Goal: Transaction & Acquisition: Download file/media

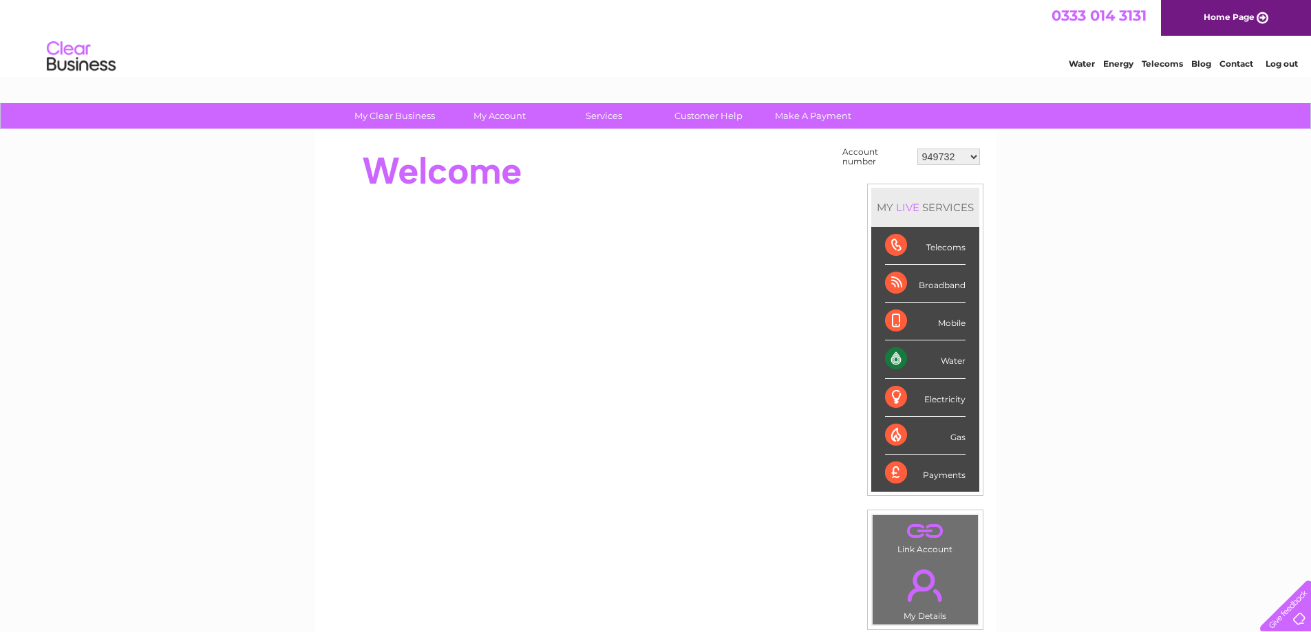
click at [952, 158] on select "949732 951902 951928 951929 955382 955447 955806 955937 956247 956364 956484 95…" at bounding box center [948, 157] width 63 height 17
select select "955806"
click at [917, 149] on select "949732 951902 951928 951929 955382 955447 955806 955937 956247 956364 956484 95…" at bounding box center [948, 157] width 63 height 17
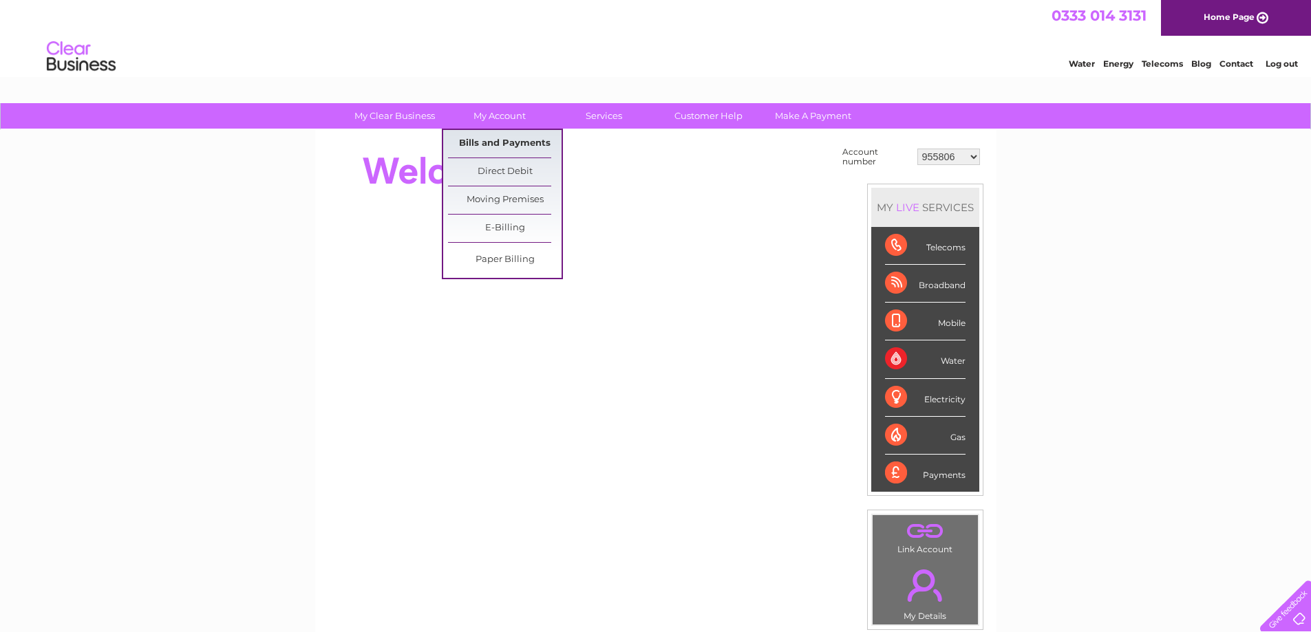
click at [487, 134] on link "Bills and Payments" at bounding box center [505, 144] width 114 height 28
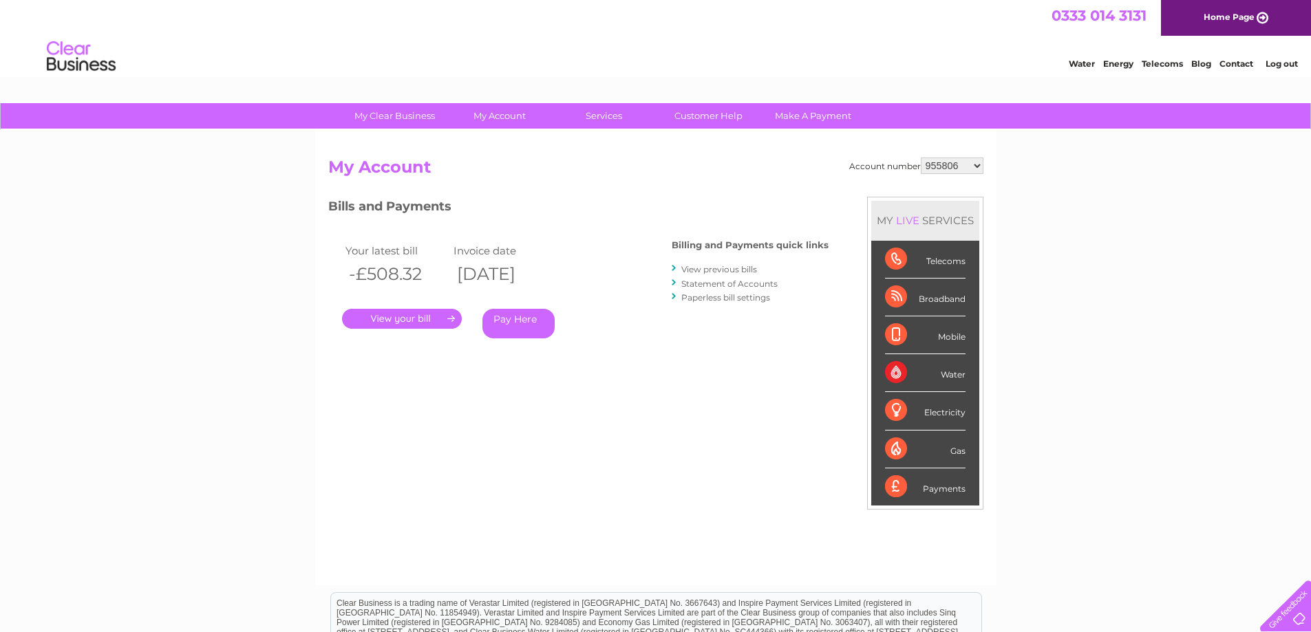
click at [728, 268] on link "View previous bills" at bounding box center [719, 269] width 76 height 10
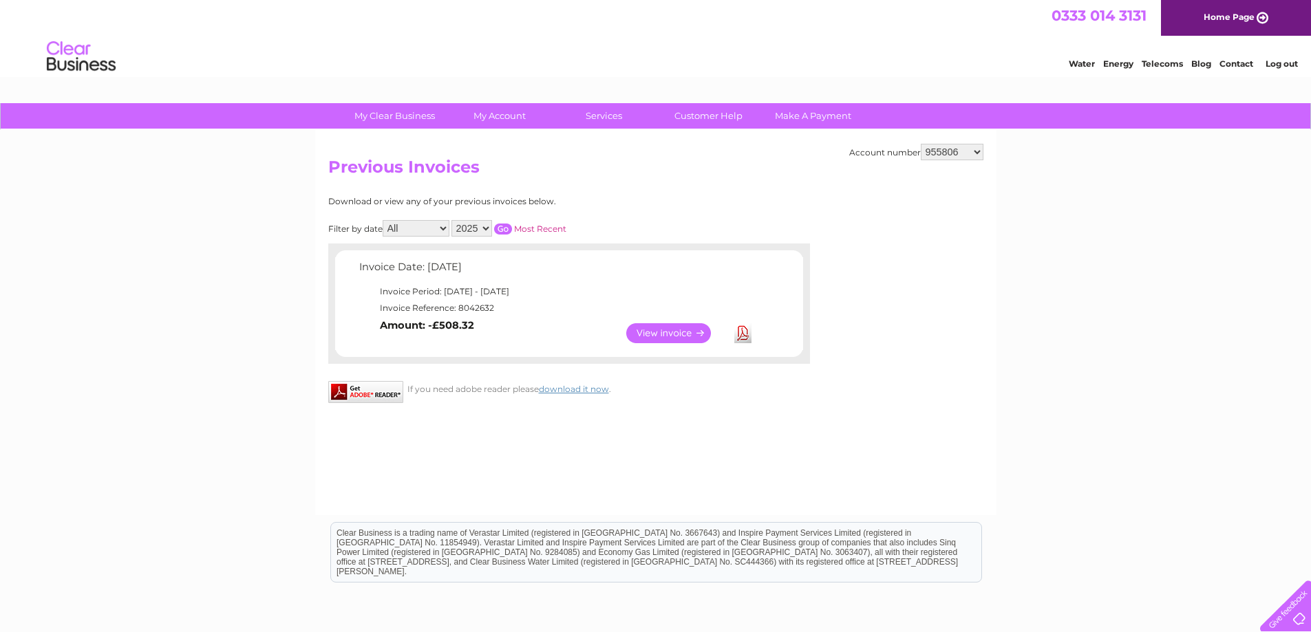
click at [665, 330] on link "View" at bounding box center [676, 333] width 101 height 20
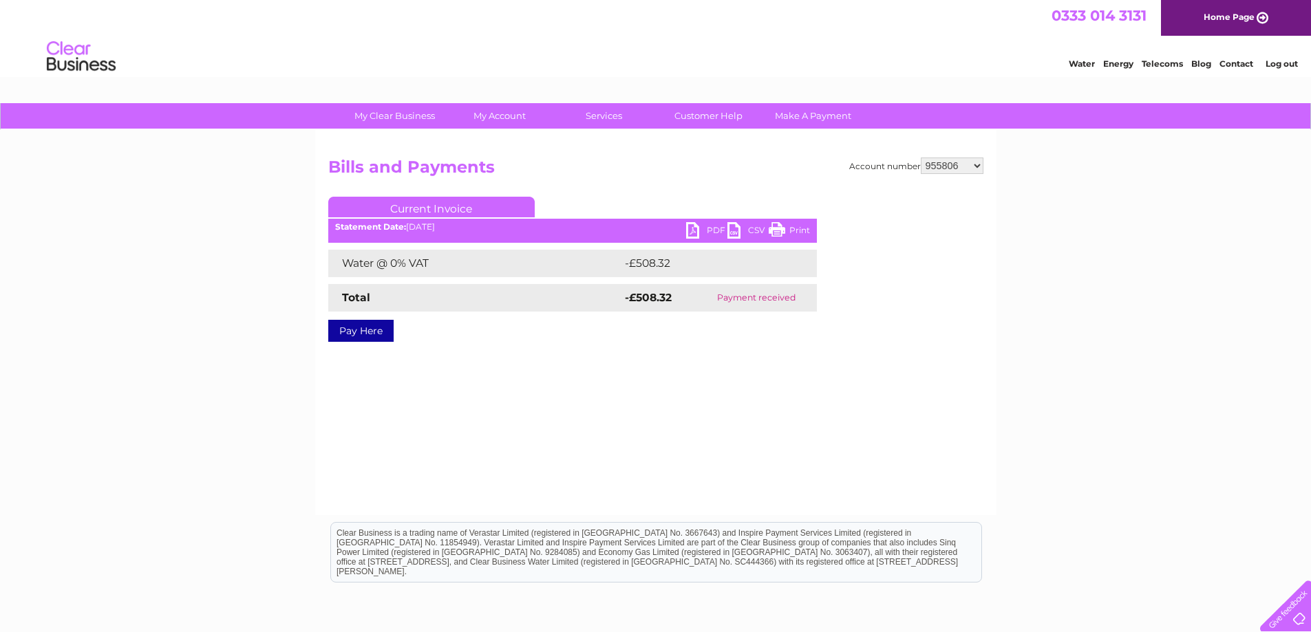
click at [694, 228] on link "PDF" at bounding box center [706, 232] width 41 height 20
click at [938, 167] on select "949732 951902 951928 951929 955382 955447 955806 955937 956247 956364 956484 95…" at bounding box center [952, 166] width 63 height 17
select select "964702"
click at [921, 158] on select "949732 951902 951928 951929 955382 955447 955806 955937 956247 956364 956484 95…" at bounding box center [952, 166] width 63 height 17
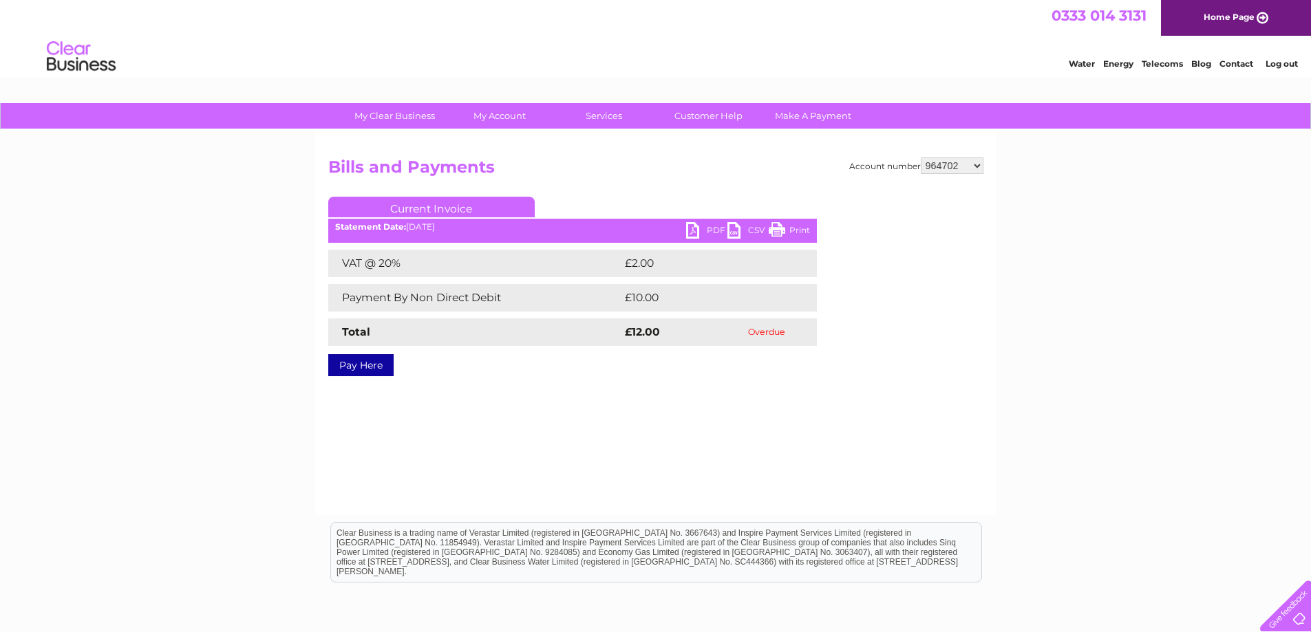
click at [690, 234] on link "PDF" at bounding box center [706, 232] width 41 height 20
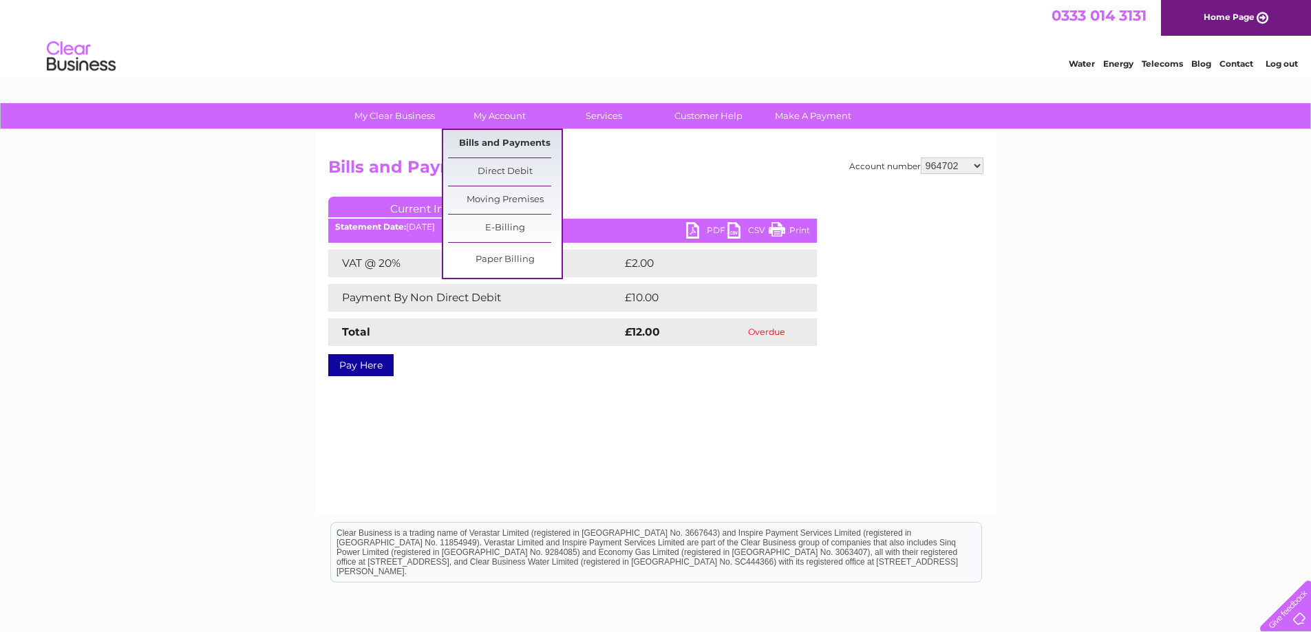
click at [474, 142] on link "Bills and Payments" at bounding box center [505, 144] width 114 height 28
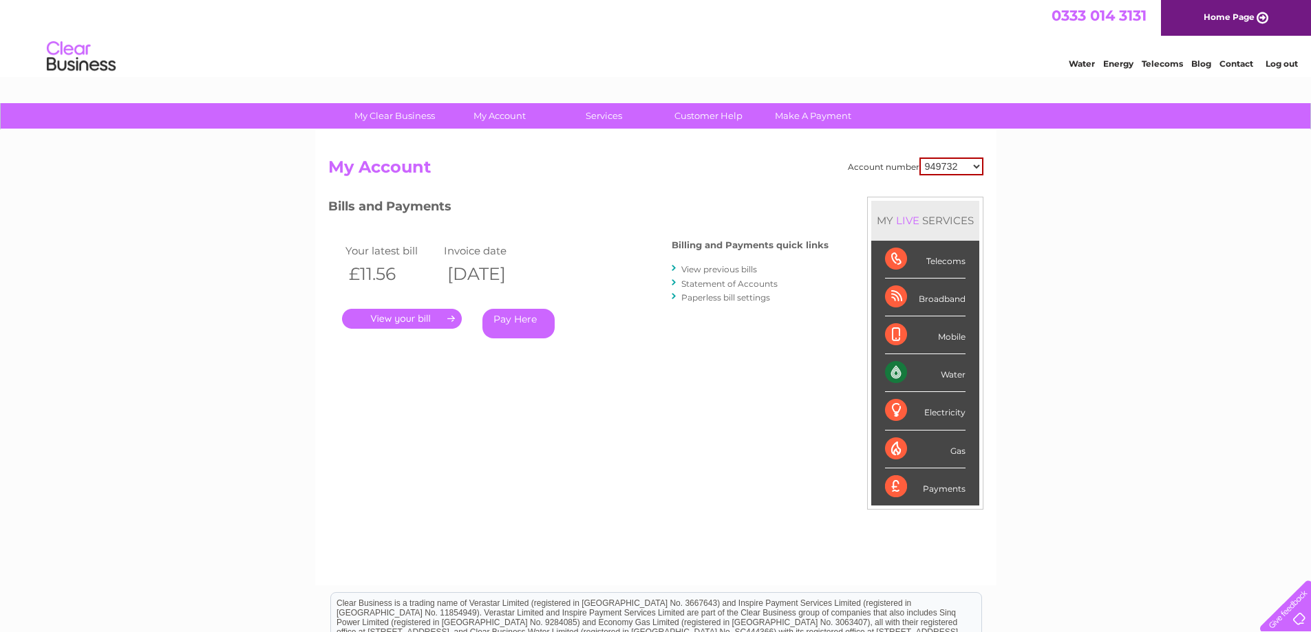
drag, startPoint x: 0, startPoint y: 0, endPoint x: 941, endPoint y: 172, distance: 956.3
click at [941, 172] on select "949732 951902 951928 951929 955382 955447 955806 955937 956247 956364 956484 95…" at bounding box center [951, 167] width 64 height 18
select select "964702"
click at [919, 158] on select "949732 951902 951928 951929 955382 955447 955806 955937 956247 956364 956484 95…" at bounding box center [951, 167] width 64 height 18
click at [709, 270] on link "View previous bills" at bounding box center [719, 269] width 76 height 10
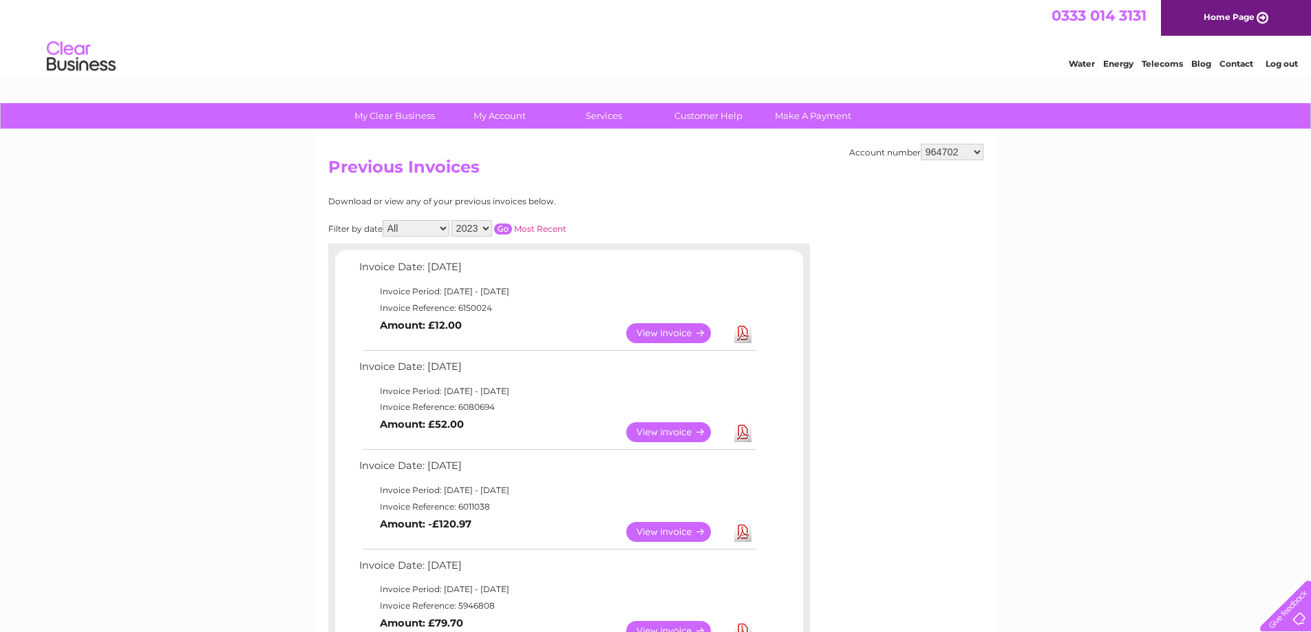
click at [740, 436] on link "Download" at bounding box center [742, 433] width 17 height 20
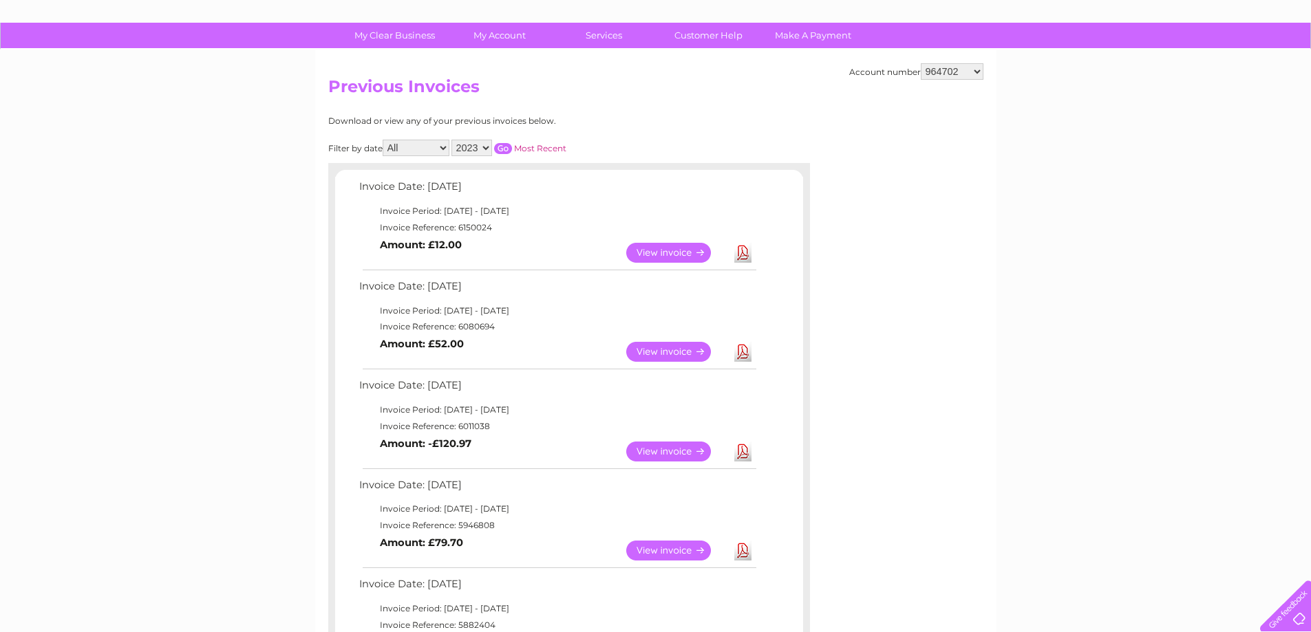
scroll to position [275, 0]
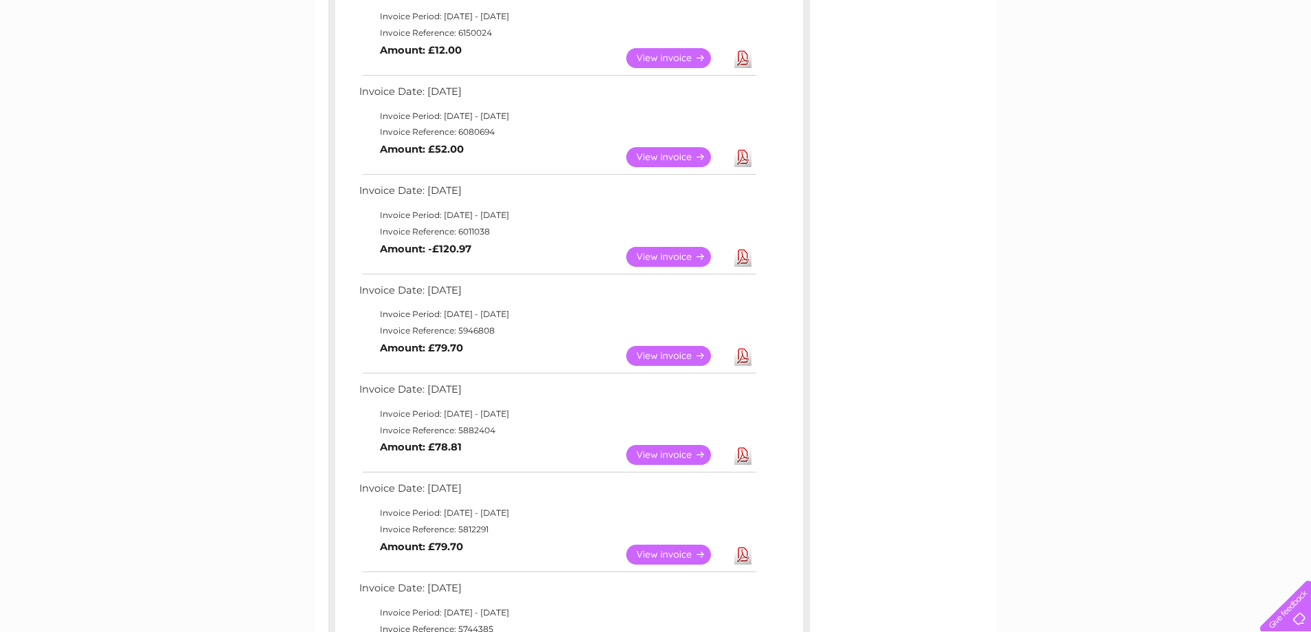
click at [745, 257] on link "Download" at bounding box center [742, 257] width 17 height 20
click at [740, 355] on link "Download" at bounding box center [742, 356] width 17 height 20
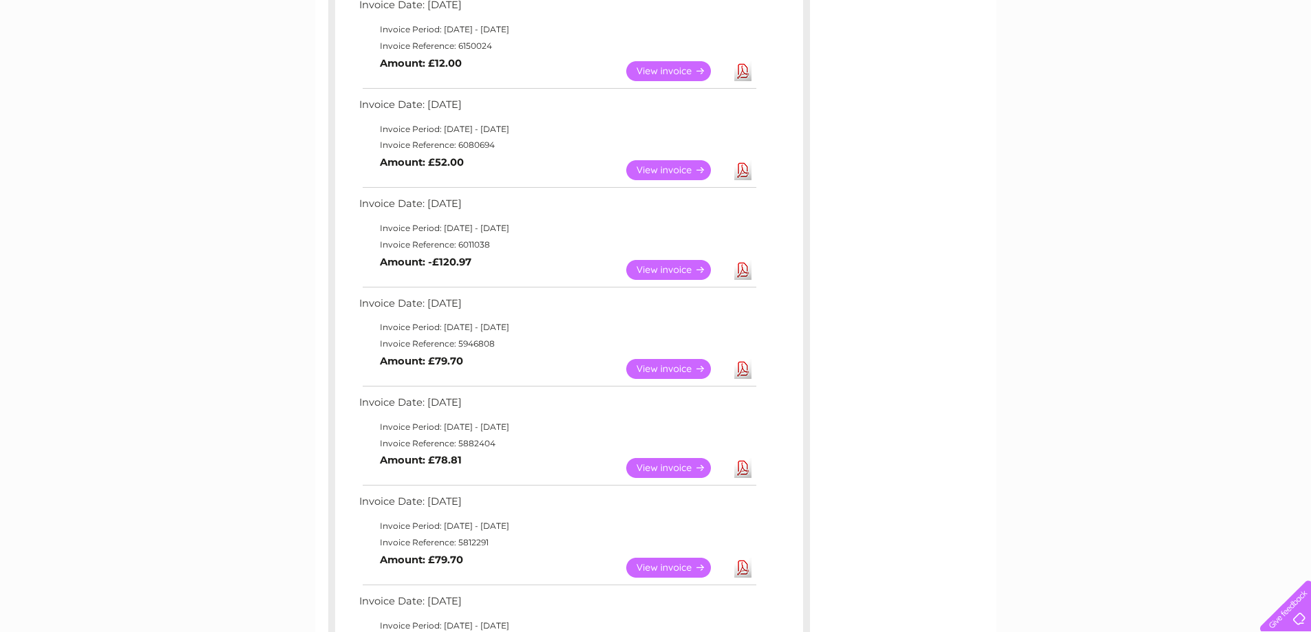
scroll to position [0, 0]
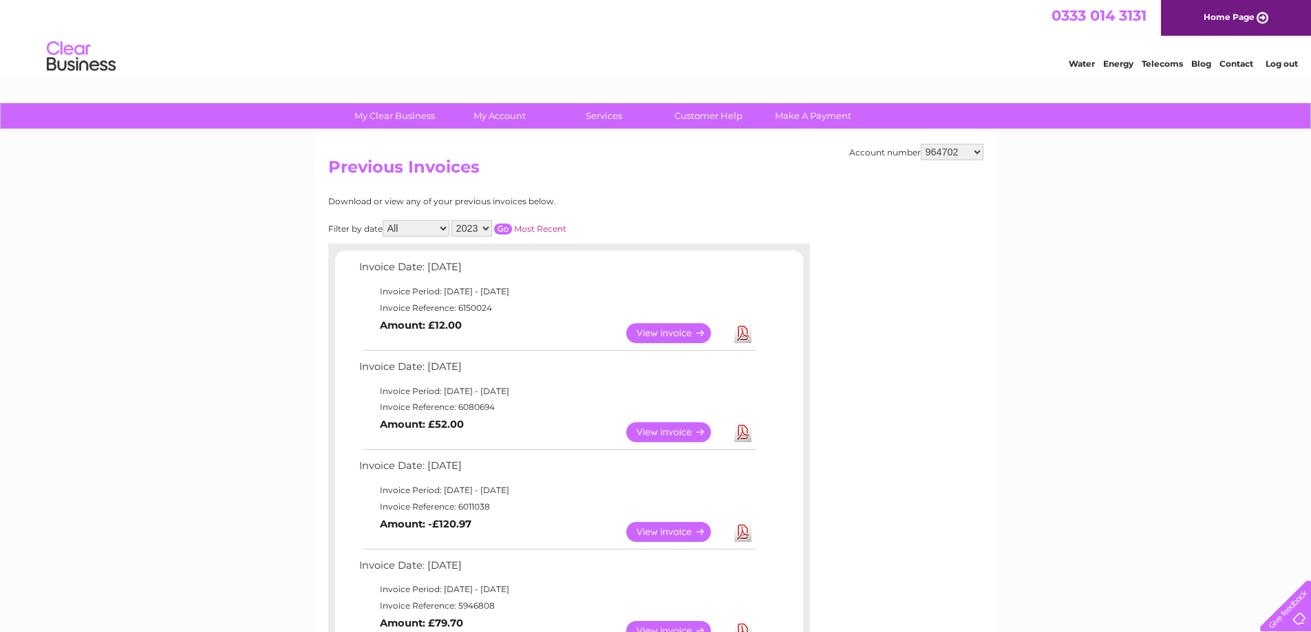
click at [946, 151] on select "949732 951902 951928 951929 955382 955447 955806 955937 956247 956364 956484 95…" at bounding box center [952, 152] width 63 height 17
select select "30319953"
click at [921, 144] on select "949732 951902 951928 951929 955382 955447 955806 955937 956247 956364 956484 95…" at bounding box center [952, 152] width 63 height 17
click at [738, 340] on link "Download" at bounding box center [742, 333] width 17 height 20
